Goal: Task Accomplishment & Management: Use online tool/utility

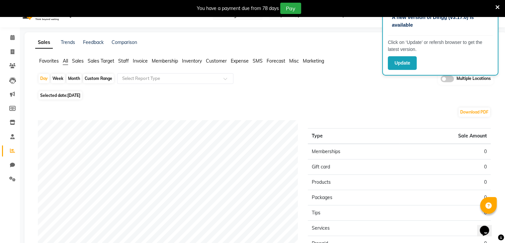
click at [141, 62] on span "Invoice" at bounding box center [140, 61] width 15 height 6
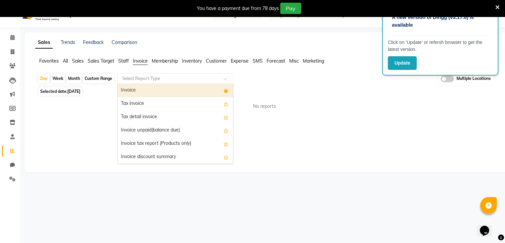
click at [198, 80] on input "text" at bounding box center [169, 78] width 96 height 7
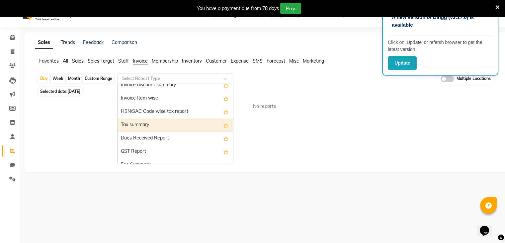
scroll to position [81, 0]
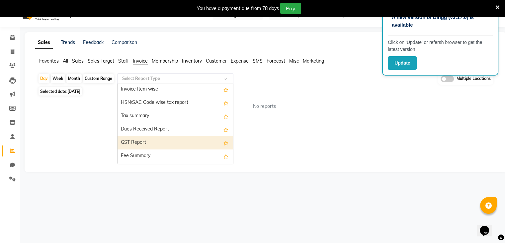
click at [153, 139] on div "GST Report" at bounding box center [176, 142] width 116 height 13
select select "full_report"
select select "csv"
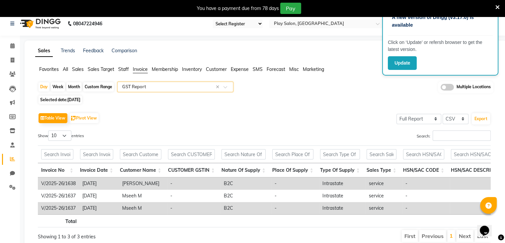
scroll to position [0, 0]
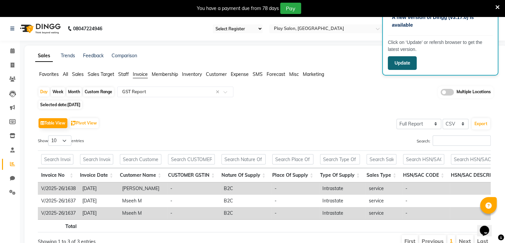
click at [405, 60] on button "Update" at bounding box center [402, 63] width 29 height 14
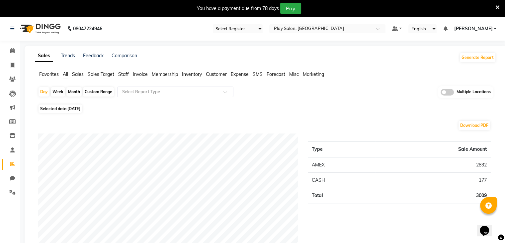
click at [142, 74] on span "Invoice" at bounding box center [140, 74] width 15 height 6
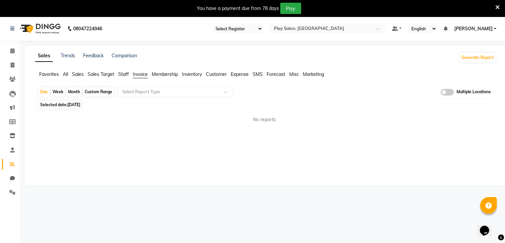
click at [102, 89] on div "Custom Range" at bounding box center [98, 91] width 31 height 9
select select "9"
select select "2025"
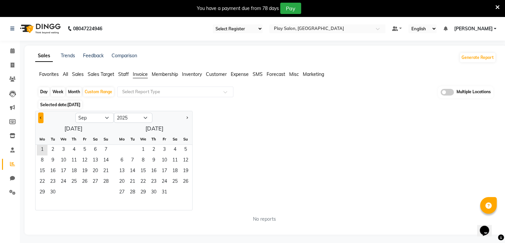
click at [40, 117] on span "Previous month" at bounding box center [41, 117] width 2 height 2
select select "8"
click at [85, 149] on span "1" at bounding box center [84, 150] width 11 height 11
click at [104, 190] on span "31" at bounding box center [106, 192] width 11 height 11
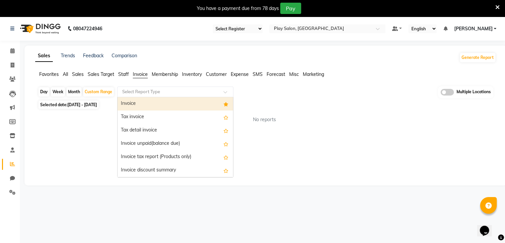
click at [184, 92] on input "text" at bounding box center [169, 91] width 96 height 7
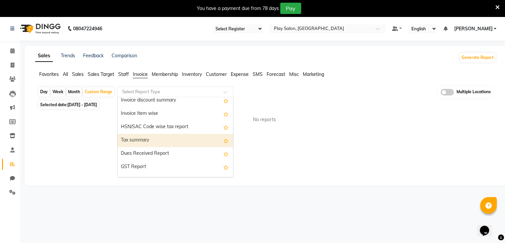
scroll to position [71, 0]
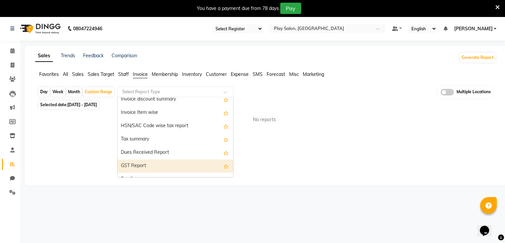
click at [127, 165] on div "GST Report" at bounding box center [176, 165] width 116 height 13
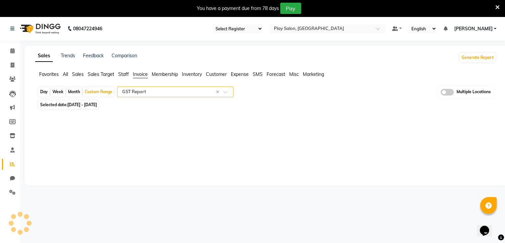
select select "full_report"
select select "csv"
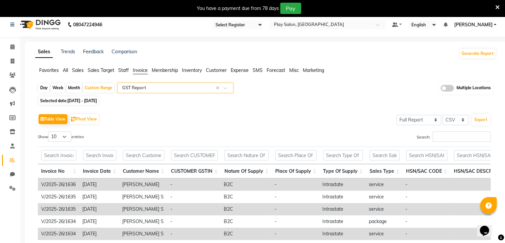
scroll to position [3, 0]
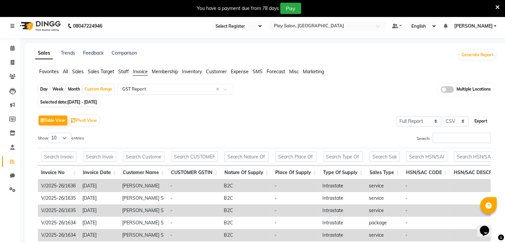
click at [484, 119] on button "Export" at bounding box center [481, 120] width 18 height 11
click at [257, 125] on div "Table View Pivot View Select Full Report Filtered Report Select CSV PDF Export" at bounding box center [264, 120] width 453 height 14
click at [375, 28] on div at bounding box center [327, 26] width 116 height 7
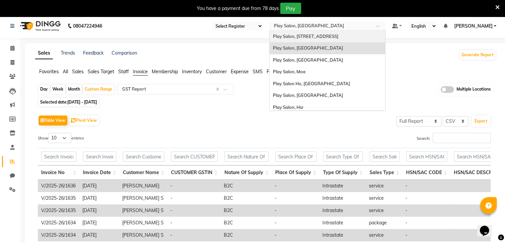
click at [338, 38] on div "Play Salon, [STREET_ADDRESS]" at bounding box center [328, 37] width 116 height 12
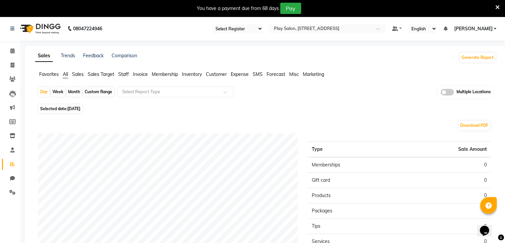
click at [140, 72] on span "Invoice" at bounding box center [140, 74] width 15 height 6
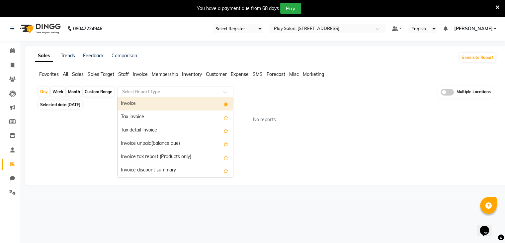
click at [143, 92] on input "text" at bounding box center [169, 91] width 96 height 7
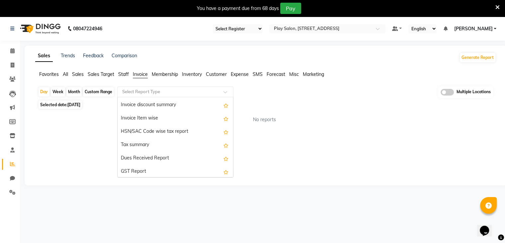
scroll to position [65, 0]
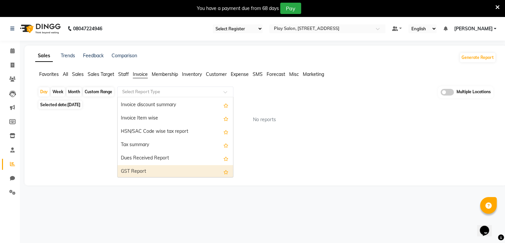
click at [137, 169] on div "GST Report" at bounding box center [176, 171] width 116 height 13
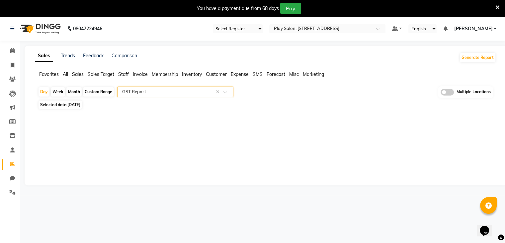
click at [102, 91] on div "Custom Range" at bounding box center [98, 91] width 31 height 9
select select "9"
select select "2025"
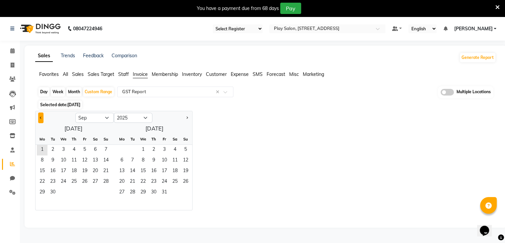
click at [41, 118] on span "Previous month" at bounding box center [41, 117] width 2 height 2
select select "8"
click at [83, 148] on span "1" at bounding box center [84, 150] width 11 height 11
click at [102, 193] on span "31" at bounding box center [106, 192] width 11 height 11
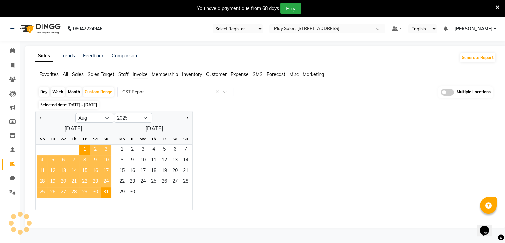
select select "full_report"
select select "csv"
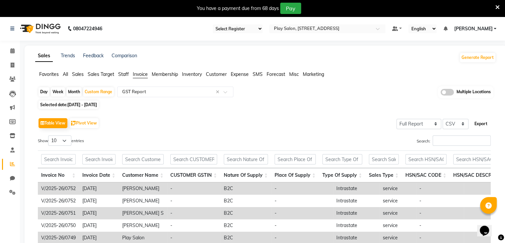
click at [480, 122] on button "Export" at bounding box center [481, 123] width 18 height 11
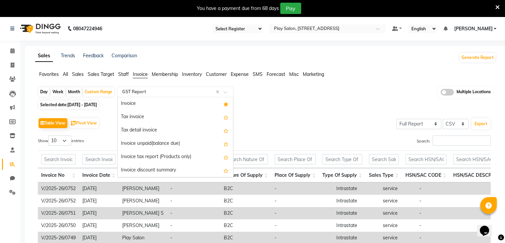
scroll to position [120, 0]
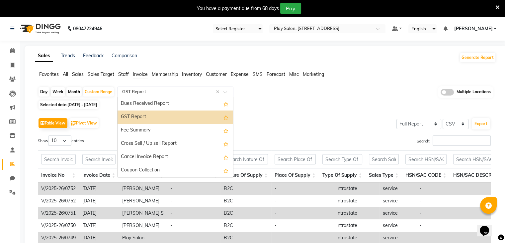
click at [225, 93] on span at bounding box center [228, 93] width 8 height 7
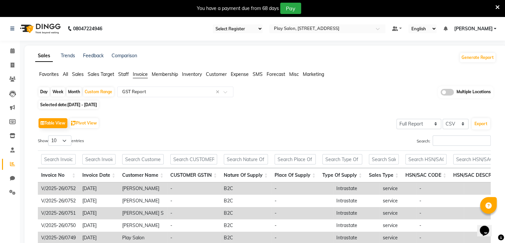
click at [297, 96] on div "Day Week Month Custom Range Select Report Type × GST Report × Multiple Locations" at bounding box center [266, 92] width 456 height 12
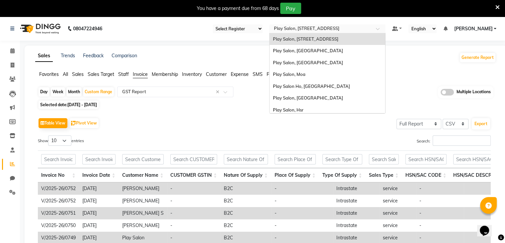
click at [316, 29] on input "text" at bounding box center [321, 29] width 96 height 7
click at [306, 60] on span "Play Salon, [GEOGRAPHIC_DATA]" at bounding box center [308, 62] width 70 height 5
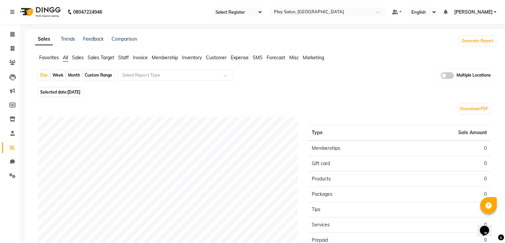
click at [145, 59] on span "Invoice" at bounding box center [140, 57] width 15 height 6
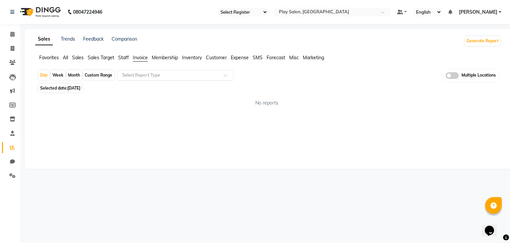
click at [165, 77] on input "text" at bounding box center [169, 75] width 96 height 7
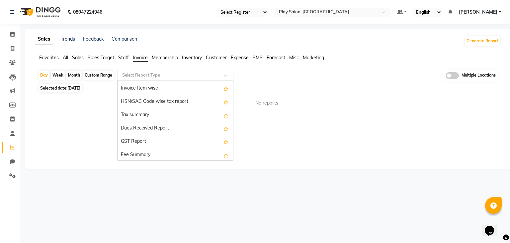
scroll to position [87, 0]
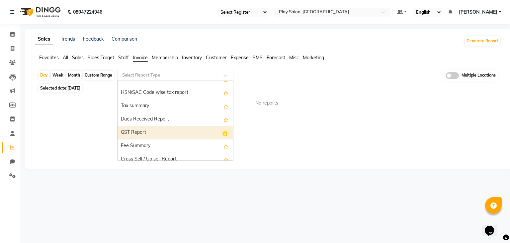
click at [222, 133] on icon "Options list" at bounding box center [225, 133] width 7 height 7
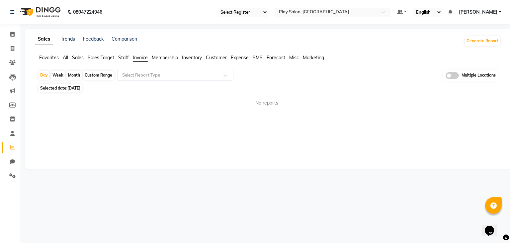
click at [98, 76] on div "Custom Range" at bounding box center [98, 74] width 31 height 9
select select "9"
select select "2025"
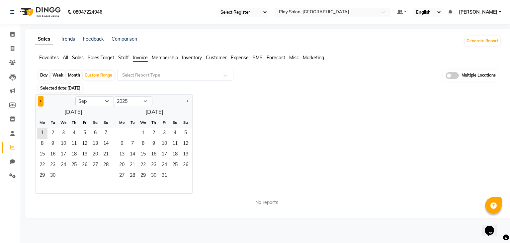
click at [40, 100] on button "Previous month" at bounding box center [40, 101] width 5 height 11
select select "8"
click at [86, 132] on span "1" at bounding box center [84, 133] width 11 height 11
click at [111, 177] on span "31" at bounding box center [106, 175] width 11 height 11
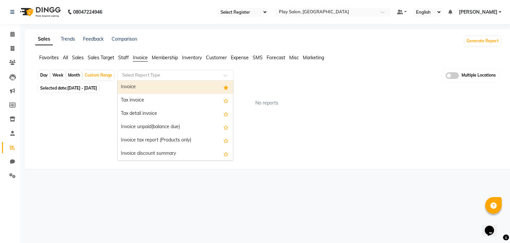
click at [198, 77] on input "text" at bounding box center [169, 75] width 96 height 7
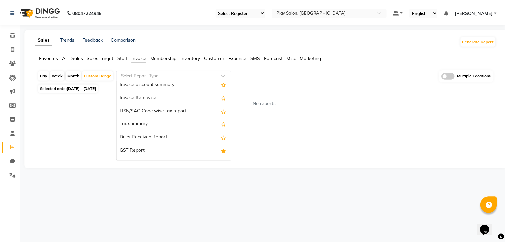
scroll to position [70, 0]
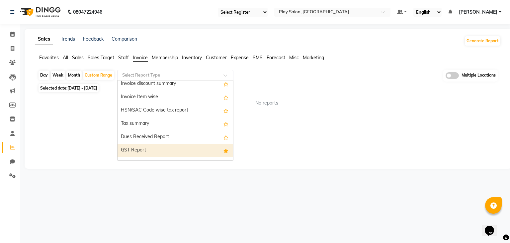
click at [142, 150] on div "GST Report" at bounding box center [176, 150] width 116 height 13
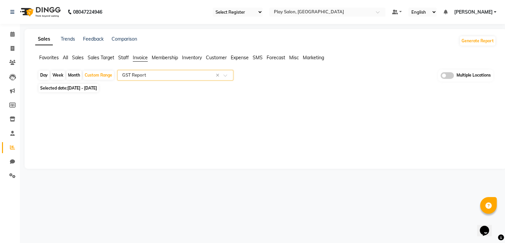
select select "full_report"
select select "csv"
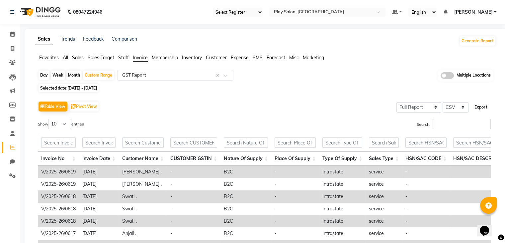
click at [482, 105] on button "Export" at bounding box center [481, 106] width 18 height 11
click at [311, 78] on div "Day Week Month Custom Range Select Report Type × GST Report × Multiple Locations" at bounding box center [266, 75] width 456 height 12
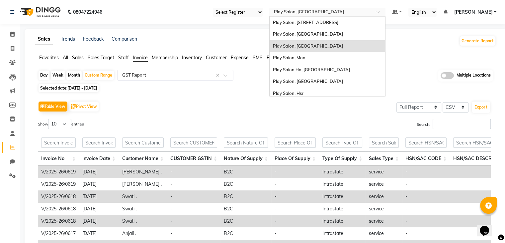
click at [303, 15] on input "text" at bounding box center [321, 12] width 96 height 7
click at [296, 55] on span "Play Salon, Moa" at bounding box center [289, 57] width 33 height 5
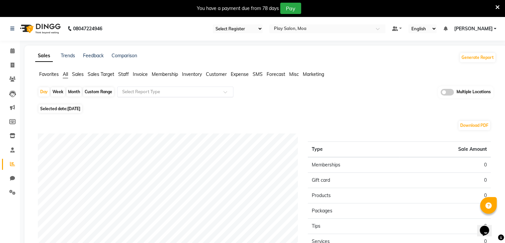
click at [163, 95] on div "Select Report Type" at bounding box center [175, 91] width 116 height 11
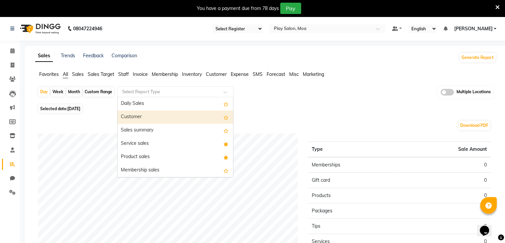
click at [138, 72] on span "Invoice" at bounding box center [140, 74] width 15 height 6
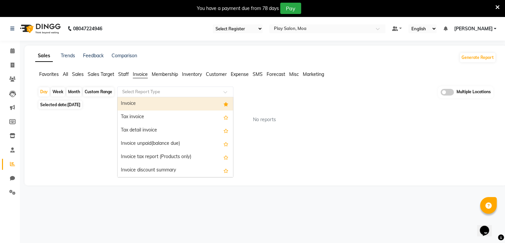
click at [149, 91] on input "text" at bounding box center [169, 91] width 96 height 7
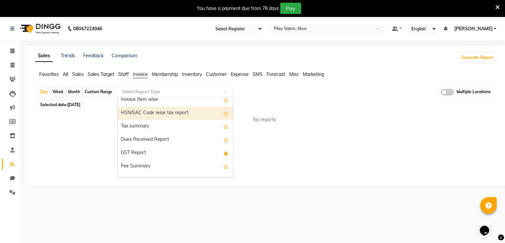
scroll to position [103, 0]
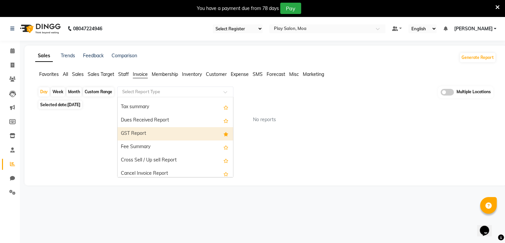
click at [150, 137] on div "GST Report" at bounding box center [176, 133] width 116 height 13
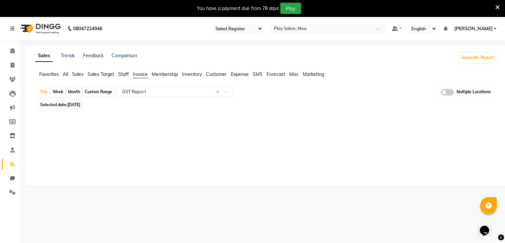
click at [98, 94] on div "Custom Range" at bounding box center [98, 91] width 31 height 9
select select "9"
select select "2025"
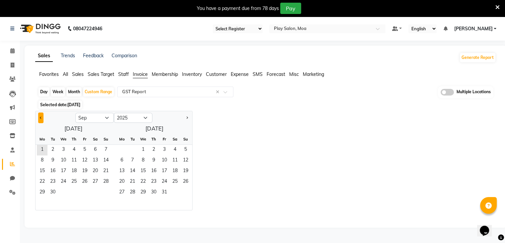
click at [38, 117] on button "Previous month" at bounding box center [40, 117] width 5 height 11
select select "8"
click at [84, 149] on span "1" at bounding box center [84, 150] width 11 height 11
click at [103, 190] on span "31" at bounding box center [106, 192] width 11 height 11
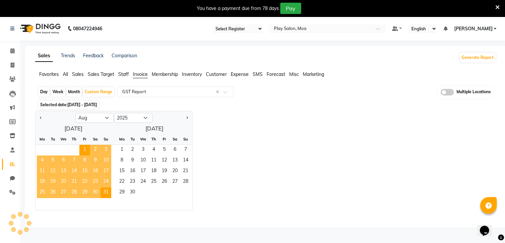
select select "full_report"
select select "csv"
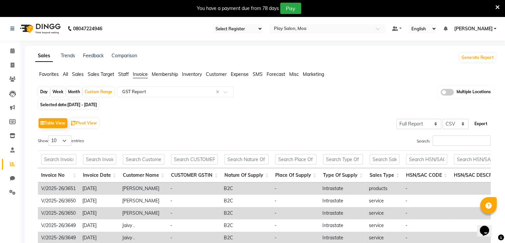
click at [479, 124] on button "Export" at bounding box center [481, 123] width 18 height 11
click at [368, 77] on ul "Favorites All Sales Sales Target Staff Invoice Membership Inventory Customer Ex…" at bounding box center [265, 74] width 461 height 7
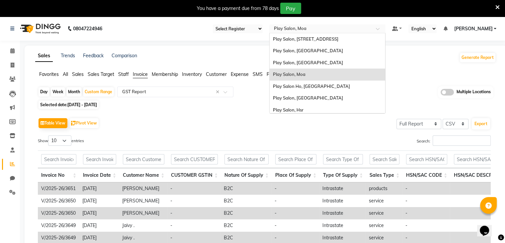
click at [381, 33] on ng-select "Select Location × Play Salon, Moa Play Salon, 77 East Play Salon, Mantri Mall P…" at bounding box center [327, 28] width 116 height 9
click at [289, 95] on span "Play Salon, [GEOGRAPHIC_DATA]" at bounding box center [308, 97] width 70 height 5
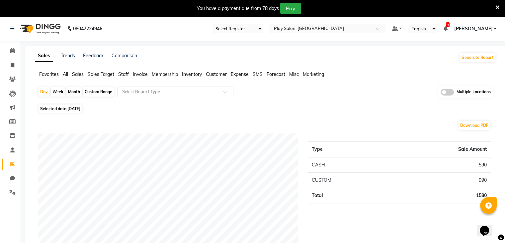
click at [289, 95] on div "Day Week Month Custom Range Select Report Type Multiple Locations" at bounding box center [266, 94] width 456 height 16
click at [93, 94] on div "Custom Range" at bounding box center [98, 91] width 31 height 9
select select "9"
select select "2025"
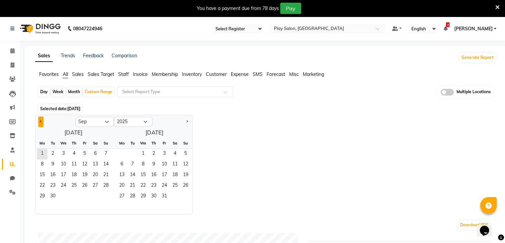
click at [40, 121] on span "Previous month" at bounding box center [41, 121] width 2 height 2
select select "8"
click at [83, 156] on span "1" at bounding box center [84, 154] width 11 height 11
click at [105, 192] on span "31" at bounding box center [106, 196] width 11 height 11
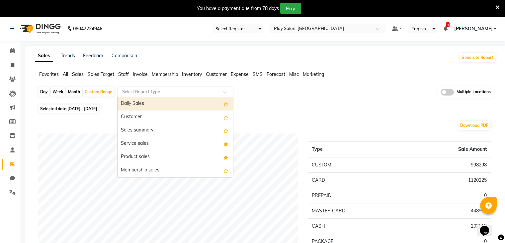
click at [150, 92] on input "text" at bounding box center [169, 91] width 96 height 7
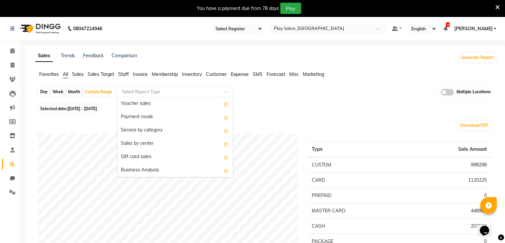
scroll to position [107, 0]
click at [140, 75] on span "Invoice" at bounding box center [140, 74] width 15 height 6
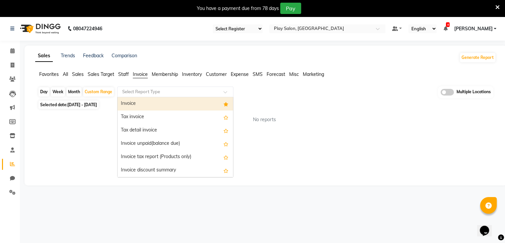
click at [146, 91] on input "text" at bounding box center [169, 91] width 96 height 7
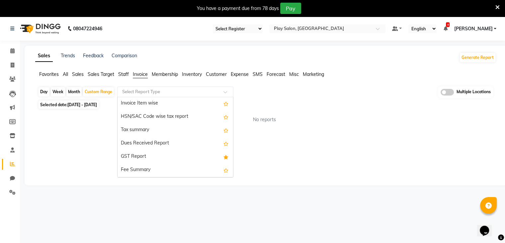
scroll to position [83, 0]
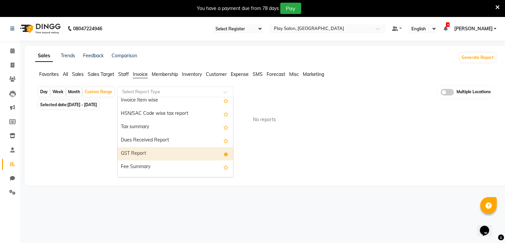
click at [137, 155] on div "GST Report" at bounding box center [176, 153] width 116 height 13
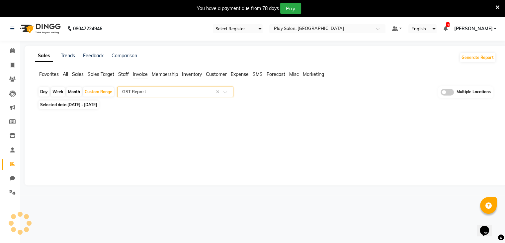
select select "full_report"
select select "csv"
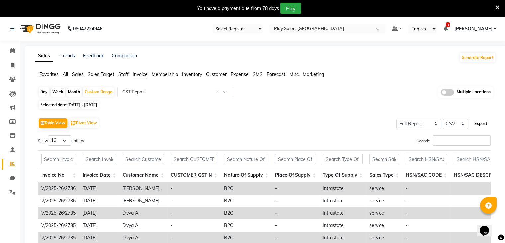
click at [483, 124] on button "Export" at bounding box center [481, 123] width 18 height 11
click at [333, 51] on div "Sales Trends Feedback Comparison Generate Report Favorites All Sales Sales Targ…" at bounding box center [266, 196] width 483 height 300
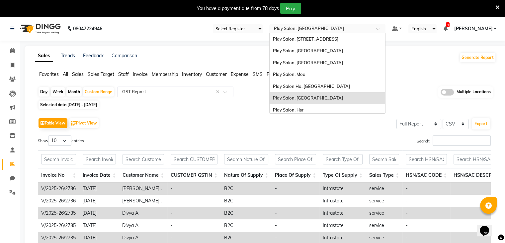
click at [372, 30] on div at bounding box center [327, 29] width 116 height 7
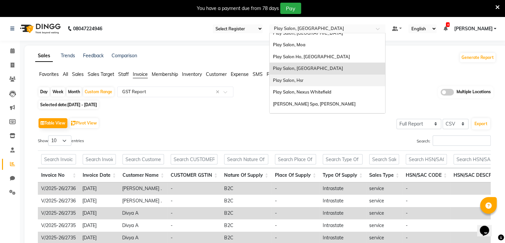
scroll to position [38, 0]
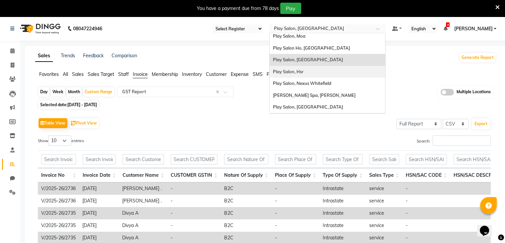
click at [292, 70] on span "Play Salon, Hsr" at bounding box center [288, 71] width 31 height 5
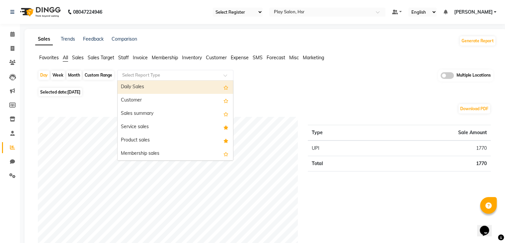
click at [222, 76] on div at bounding box center [176, 75] width 116 height 7
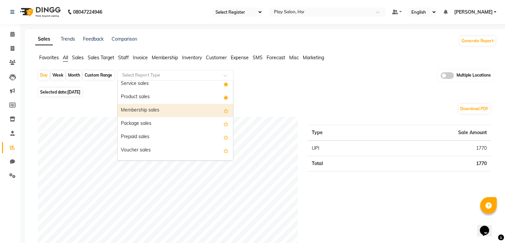
scroll to position [53, 0]
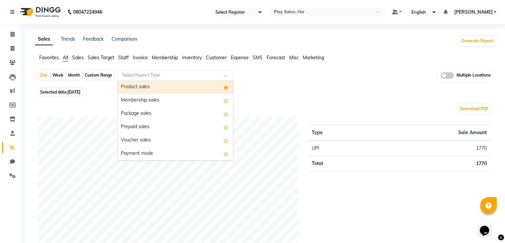
click at [100, 73] on div "Custom Range" at bounding box center [98, 74] width 31 height 9
select select "9"
select select "2025"
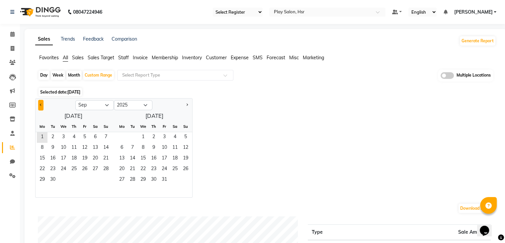
click at [40, 103] on button "Previous month" at bounding box center [40, 105] width 5 height 11
select select "8"
click at [87, 135] on span "1" at bounding box center [84, 137] width 11 height 11
click at [106, 180] on span "31" at bounding box center [106, 179] width 11 height 11
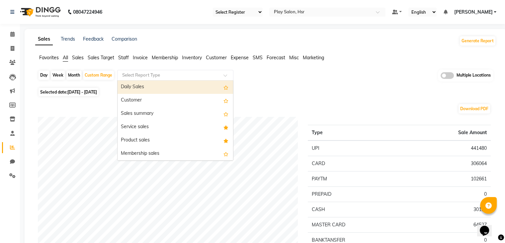
click at [174, 75] on input "text" at bounding box center [169, 75] width 96 height 7
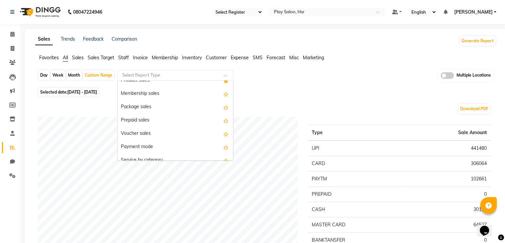
scroll to position [0, 0]
click at [145, 56] on span "Invoice" at bounding box center [140, 57] width 15 height 6
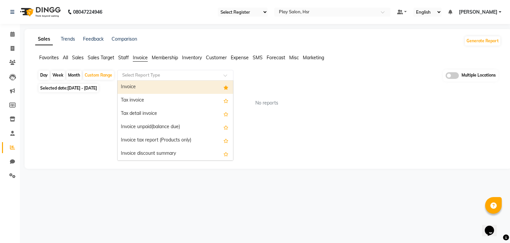
click at [189, 79] on div "Select Report Type" at bounding box center [175, 75] width 116 height 11
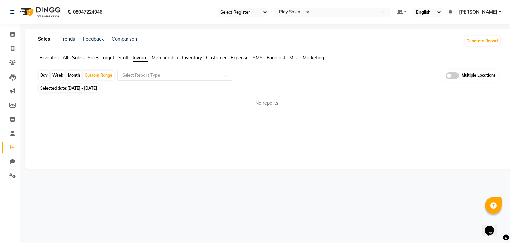
click at [43, 57] on span "Favorites" at bounding box center [49, 57] width 20 height 6
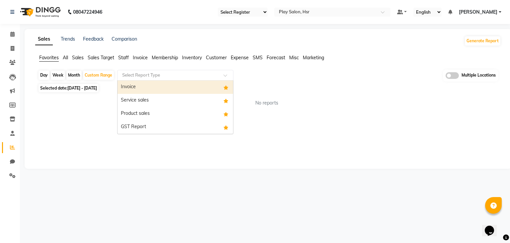
click at [173, 79] on div "Select Report Type" at bounding box center [175, 75] width 116 height 11
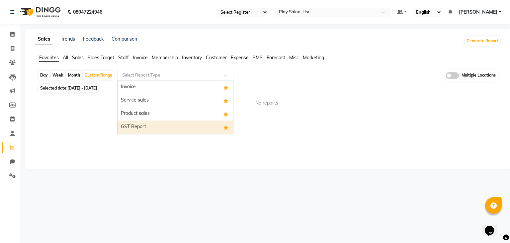
click at [136, 127] on div "GST Report" at bounding box center [176, 126] width 116 height 13
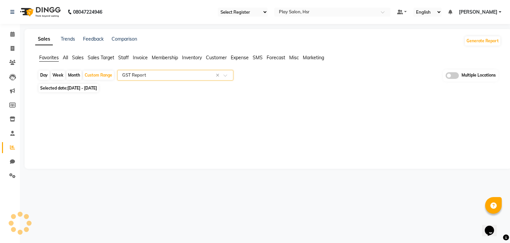
select select "full_report"
select select "csv"
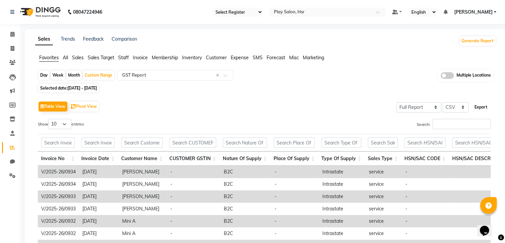
click at [482, 105] on button "Export" at bounding box center [481, 106] width 18 height 11
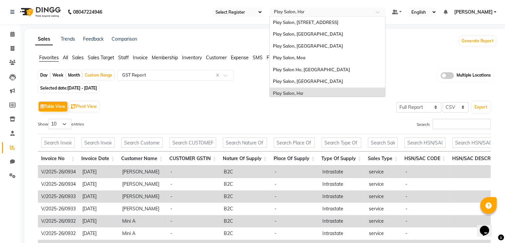
click at [376, 14] on div at bounding box center [327, 12] width 116 height 7
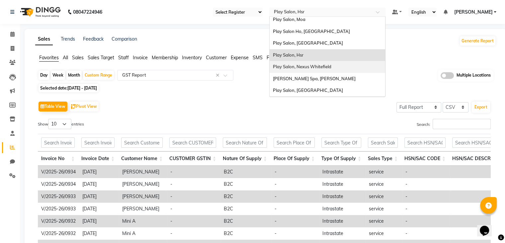
click at [310, 67] on span "Play Salon, Nexus Whitefield" at bounding box center [302, 66] width 58 height 5
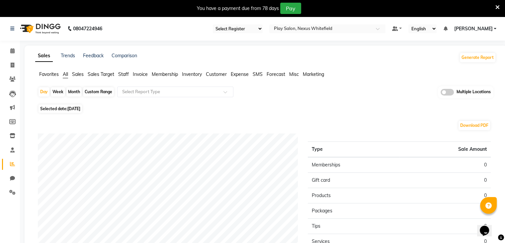
click at [140, 74] on span "Invoice" at bounding box center [140, 74] width 15 height 6
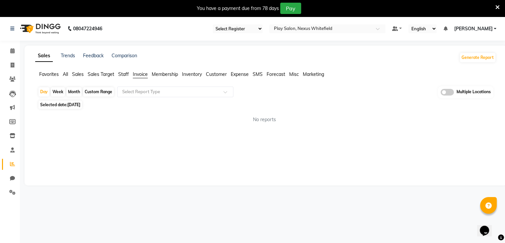
click at [96, 92] on div "Custom Range" at bounding box center [98, 91] width 31 height 9
select select "9"
select select "2025"
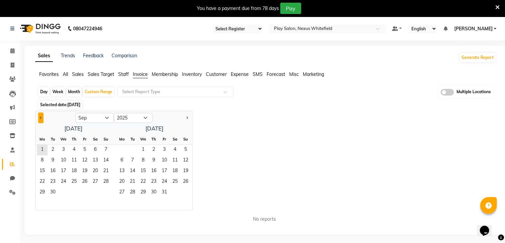
click at [41, 117] on span "Previous month" at bounding box center [41, 117] width 2 height 2
select select "8"
click at [85, 151] on span "1" at bounding box center [84, 150] width 11 height 11
click at [108, 195] on span "31" at bounding box center [106, 192] width 11 height 11
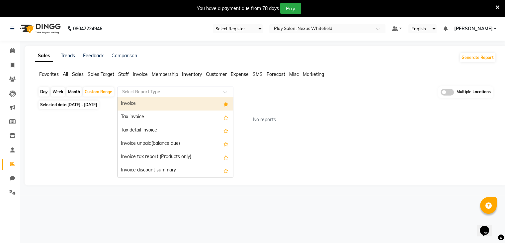
click at [195, 92] on input "text" at bounding box center [169, 91] width 96 height 7
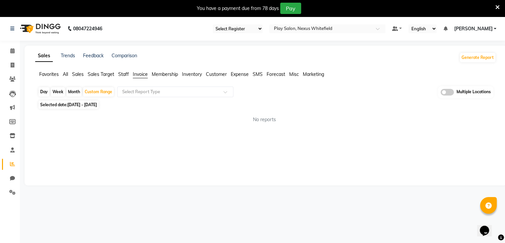
click at [47, 73] on span "Favorites" at bounding box center [49, 74] width 20 height 6
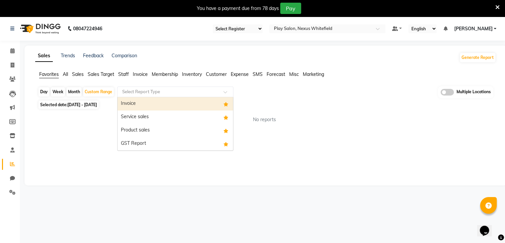
click at [134, 93] on input "text" at bounding box center [169, 91] width 96 height 7
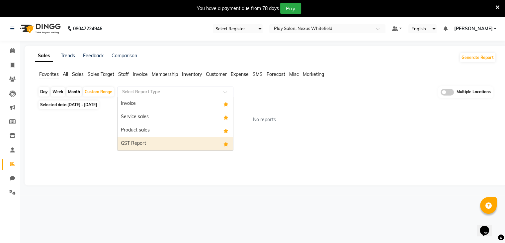
click at [140, 143] on div "GST Report" at bounding box center [176, 143] width 116 height 13
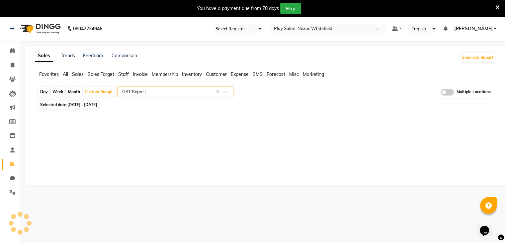
select select "full_report"
select select "csv"
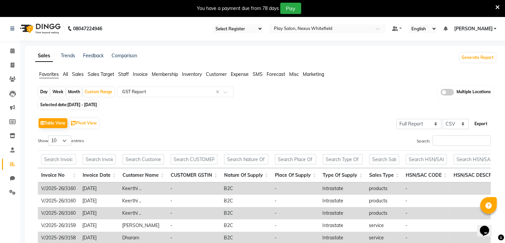
click at [475, 124] on button "Export" at bounding box center [481, 123] width 18 height 11
click at [296, 117] on div "Table View Pivot View Select Full Report Filtered Report Select CSV PDF Export" at bounding box center [264, 123] width 453 height 14
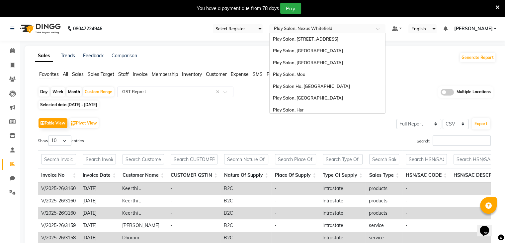
click at [355, 27] on input "text" at bounding box center [321, 29] width 96 height 7
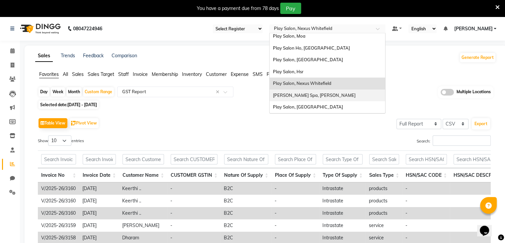
click at [282, 95] on span "[PERSON_NAME] Spa, [PERSON_NAME]" at bounding box center [314, 94] width 83 height 5
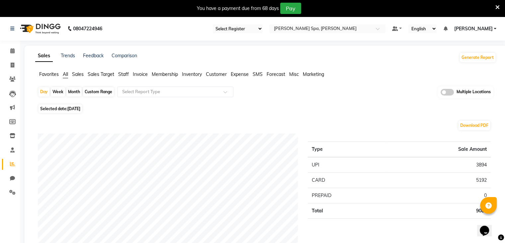
click at [41, 72] on span "Favorites" at bounding box center [49, 74] width 20 height 6
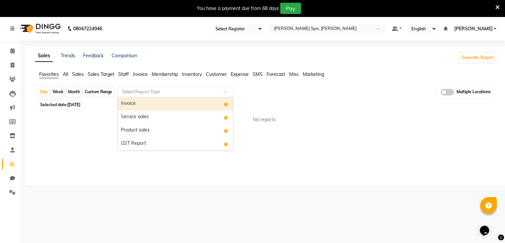
click at [136, 90] on input "text" at bounding box center [169, 91] width 96 height 7
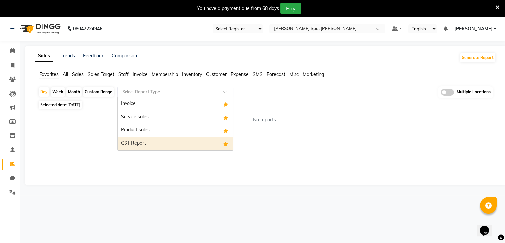
click at [130, 144] on div "GST Report" at bounding box center [176, 143] width 116 height 13
select select "full_report"
select select "csv"
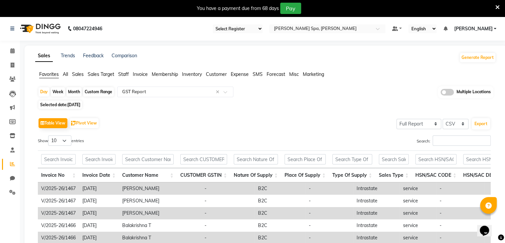
click at [93, 91] on div "Custom Range" at bounding box center [98, 91] width 31 height 9
select select "9"
select select "2025"
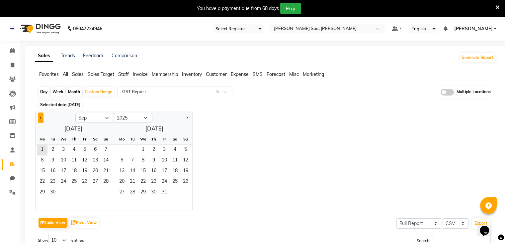
click at [41, 115] on button "Previous month" at bounding box center [40, 117] width 5 height 11
select select "8"
click at [82, 149] on span "1" at bounding box center [84, 150] width 11 height 11
click at [105, 194] on span "31" at bounding box center [106, 192] width 11 height 11
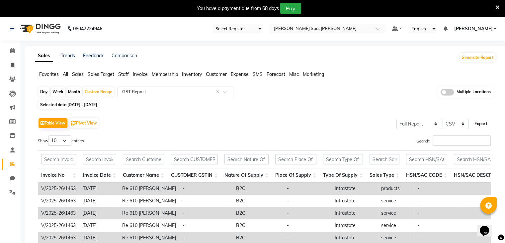
click at [478, 120] on button "Export" at bounding box center [481, 123] width 18 height 11
click at [484, 122] on button "Export" at bounding box center [481, 123] width 18 height 11
